Goal: Information Seeking & Learning: Check status

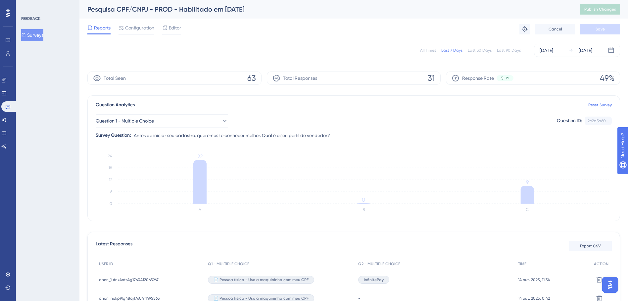
click at [432, 49] on div "All Times" at bounding box center [428, 50] width 16 height 5
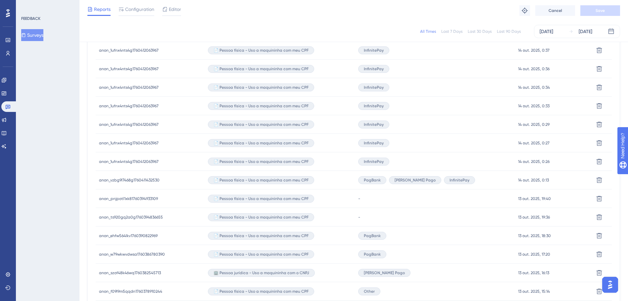
scroll to position [298, 0]
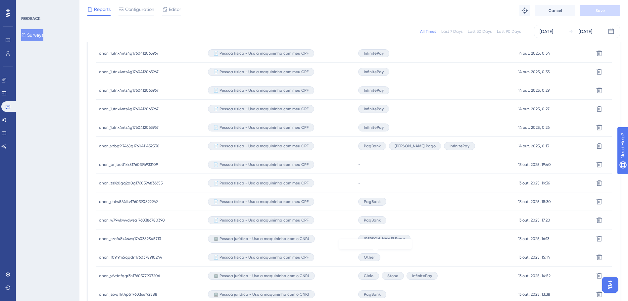
click at [375, 258] on span "Other" at bounding box center [369, 257] width 11 height 5
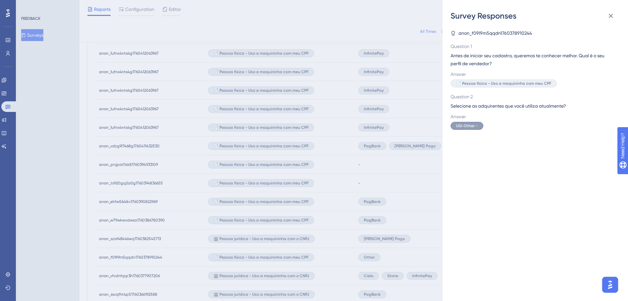
click at [378, 258] on div "Survey Responses anon_f09l9m5qqdn1760378910244 Question 1 Antes de iniciar seu …" at bounding box center [314, 150] width 628 height 301
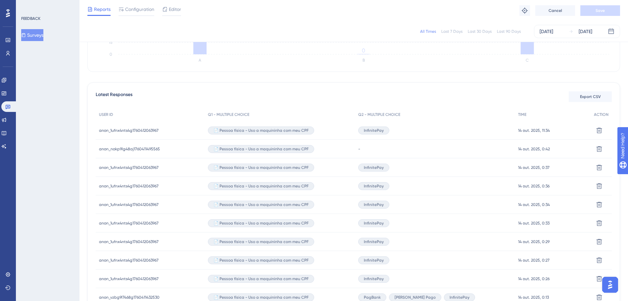
scroll to position [99, 0]
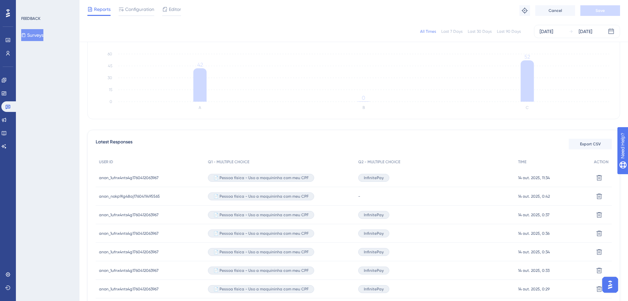
click at [523, 211] on div "14 out. 2025, 0:37 14 out. 2025, 0:37" at bounding box center [553, 215] width 76 height 19
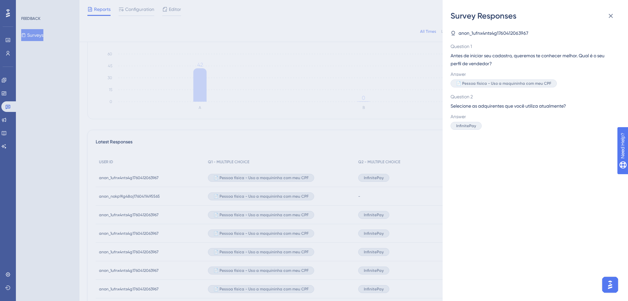
click at [422, 215] on div "Survey Responses anon_1ufnx4nts4g1760412063967 Question 1 Antes de iniciar seu …" at bounding box center [314, 150] width 628 height 301
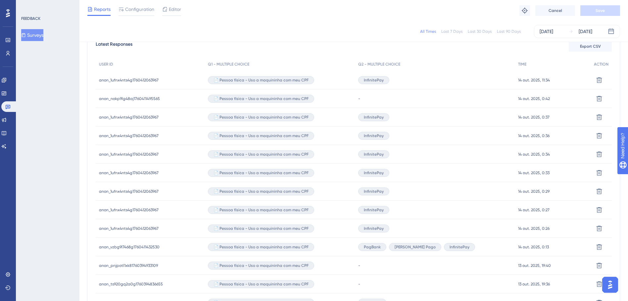
scroll to position [199, 0]
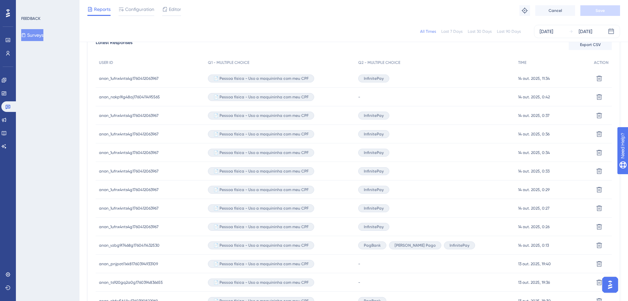
click at [542, 225] on span "14 out. 2025, 0:26" at bounding box center [533, 226] width 31 height 5
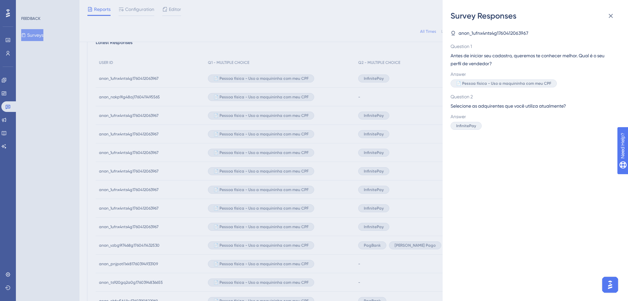
click at [423, 215] on div "Survey Responses anon_1ufnx4nts4g1760412063967 Question 1 Antes de iniciar seu …" at bounding box center [314, 150] width 628 height 301
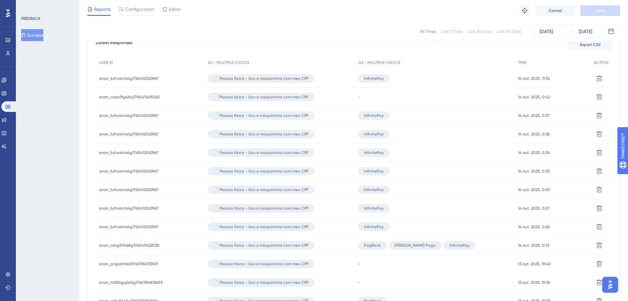
click at [539, 209] on span "14 out. 2025, 0:27" at bounding box center [533, 208] width 31 height 5
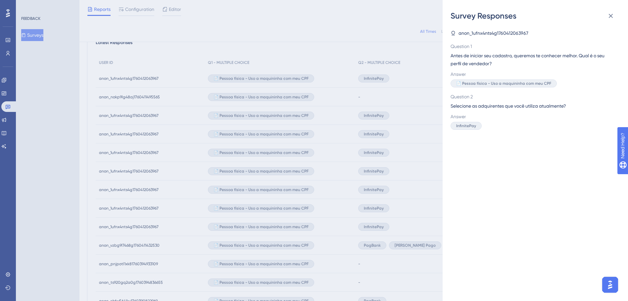
drag, startPoint x: 401, startPoint y: 197, endPoint x: 406, endPoint y: 197, distance: 5.0
click at [402, 197] on div "Survey Responses anon_1ufnx4nts4g1760412063967 Question 1 Antes de iniciar seu …" at bounding box center [314, 150] width 628 height 301
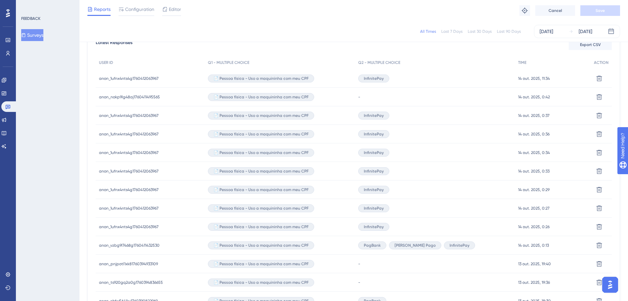
click at [526, 245] on span "14 out. 2025, 0:13" at bounding box center [533, 245] width 31 height 5
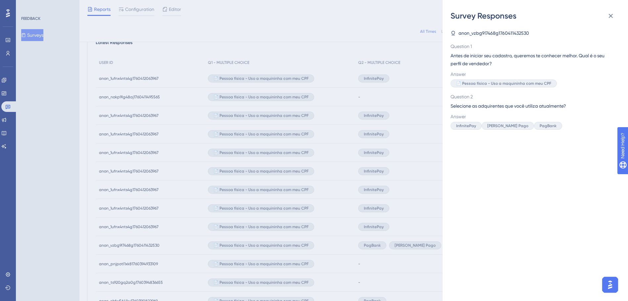
click at [368, 188] on div "Survey Responses anon_vzbg9l7468g1760411432530 Question 1 Antes de iniciar seu …" at bounding box center [314, 150] width 628 height 301
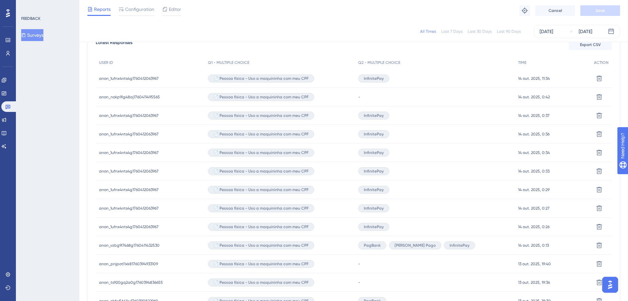
click at [540, 207] on span "14 out. 2025, 0:27" at bounding box center [533, 208] width 31 height 5
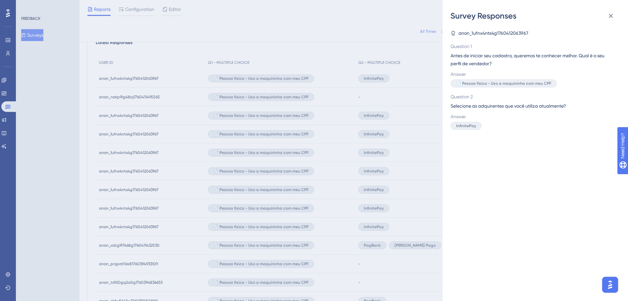
click at [353, 168] on div "Survey Responses anon_1ufnx4nts4g1760412063967 Question 1 Antes de iniciar seu …" at bounding box center [314, 150] width 628 height 301
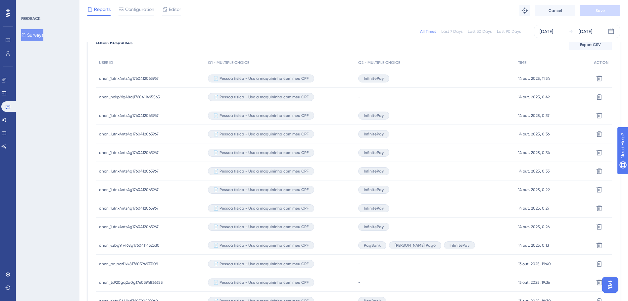
click at [532, 189] on span "14 out. 2025, 0:29" at bounding box center [533, 189] width 31 height 5
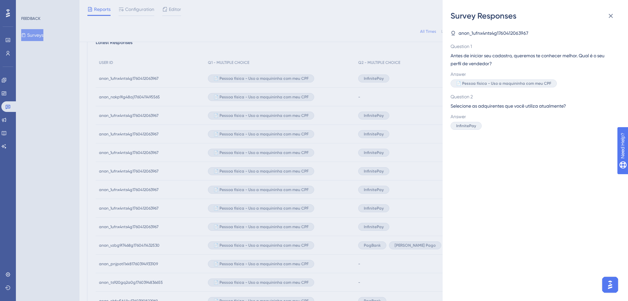
click at [399, 155] on div "Survey Responses anon_1ufnx4nts4g1760412063967 Question 1 Antes de iniciar seu …" at bounding box center [314, 150] width 628 height 301
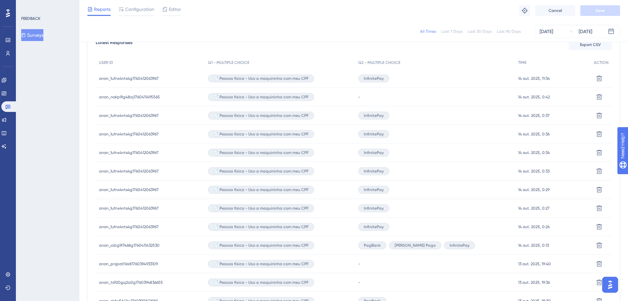
click at [532, 165] on div "14 out. 2025, 0:33 14 out. 2025, 0:33" at bounding box center [553, 171] width 76 height 19
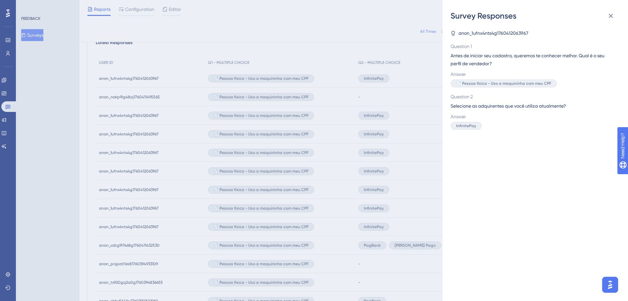
click at [440, 147] on div "Survey Responses anon_1ufnx4nts4g1760412063967 Question 1 Antes de iniciar seu …" at bounding box center [314, 150] width 628 height 301
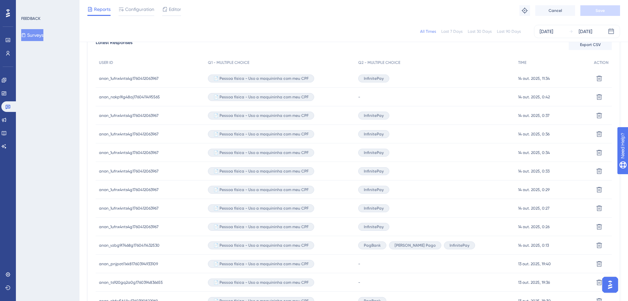
click at [518, 150] on span "14 out. 2025, 0:34" at bounding box center [534, 152] width 32 height 5
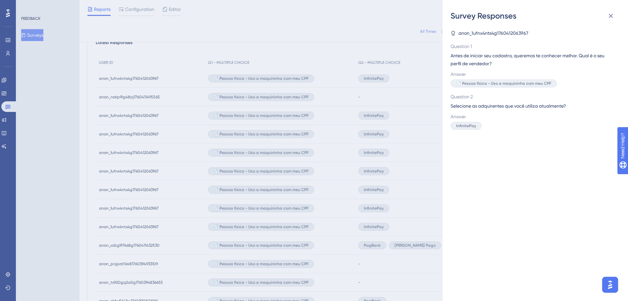
click at [408, 129] on div "Survey Responses anon_1ufnx4nts4g1760412063967 Question 1 Antes de iniciar seu …" at bounding box center [314, 150] width 628 height 301
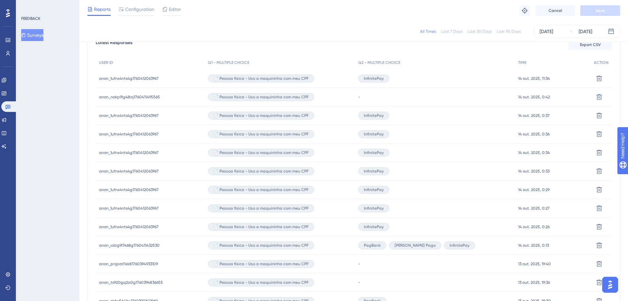
click at [527, 132] on span "14 out. 2025, 0:36" at bounding box center [533, 133] width 31 height 5
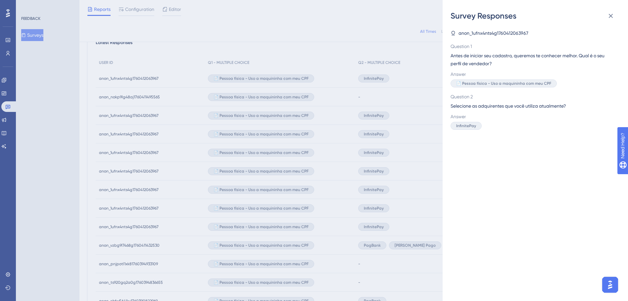
click at [394, 113] on div "Survey Responses anon_1ufnx4nts4g1760412063967 Question 1 Antes de iniciar seu …" at bounding box center [314, 150] width 628 height 301
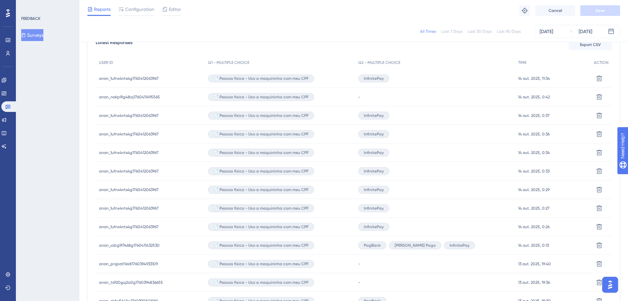
click at [532, 112] on div "14 out. 2025, 0:37 14 out. 2025, 0:37" at bounding box center [553, 115] width 76 height 19
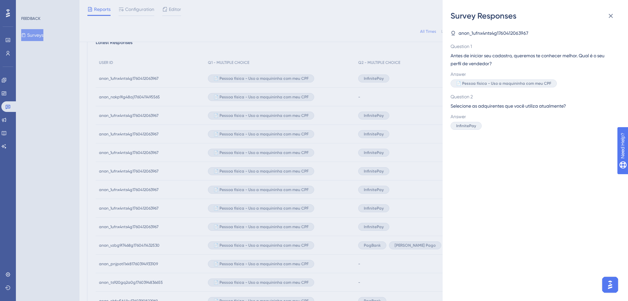
click at [417, 90] on div "Survey Responses anon_1ufnx4nts4g1760412063967 Question 1 Antes de iniciar seu …" at bounding box center [314, 150] width 628 height 301
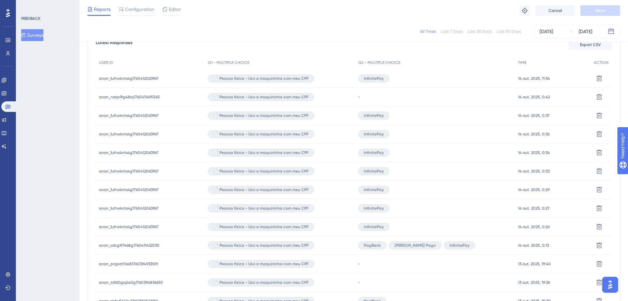
click at [525, 96] on span "14 out. 2025, 0:42" at bounding box center [534, 96] width 32 height 5
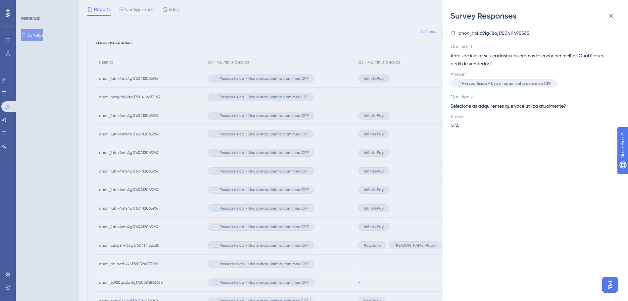
click at [403, 89] on div "Survey Responses anon_nokp9lg48aj1760411495565 Question 1 Antes de iniciar seu …" at bounding box center [314, 150] width 628 height 301
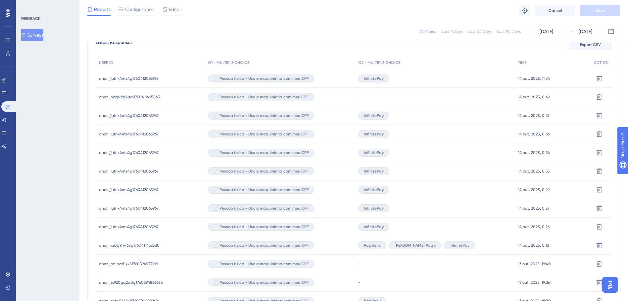
click at [526, 76] on span "14 out. 2025, 11:34" at bounding box center [534, 78] width 32 height 5
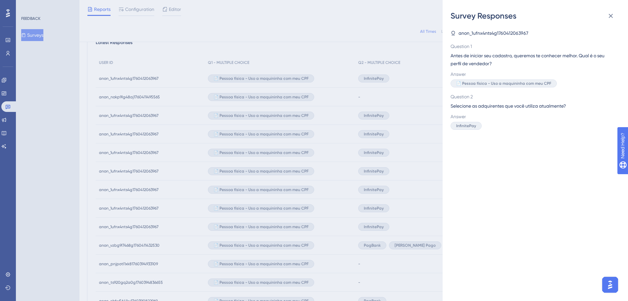
click at [424, 98] on div "Survey Responses anon_1ufnx4nts4g1760412063967 Question 1 Antes de iniciar seu …" at bounding box center [314, 150] width 628 height 301
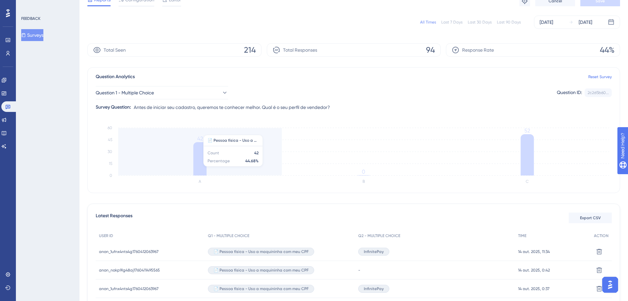
scroll to position [0, 0]
